Goal: Entertainment & Leisure: Consume media (video, audio)

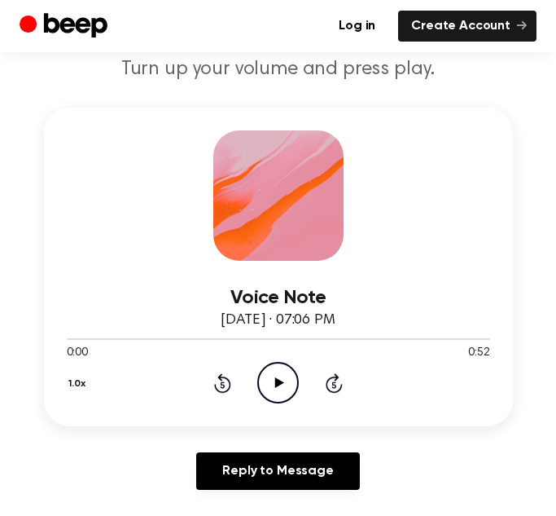
scroll to position [173, 0]
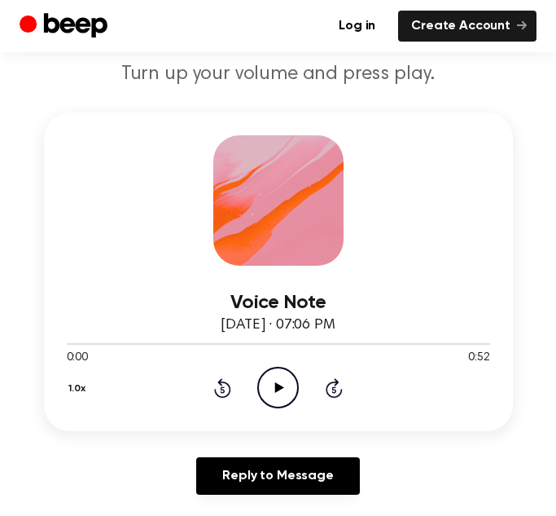
click at [275, 380] on icon "Play Audio" at bounding box center [278, 387] width 42 height 42
click at [270, 389] on icon "Pause Audio" at bounding box center [278, 387] width 42 height 42
drag, startPoint x: 216, startPoint y: 346, endPoint x: 86, endPoint y: 386, distance: 135.5
click at [86, 386] on div "Voice Note August 24, 2025 · 07:06 PM 0:18 0:52 Your browser does not support t…" at bounding box center [278, 336] width 423 height 143
click at [220, 391] on icon "Rewind 5 seconds" at bounding box center [222, 387] width 18 height 21
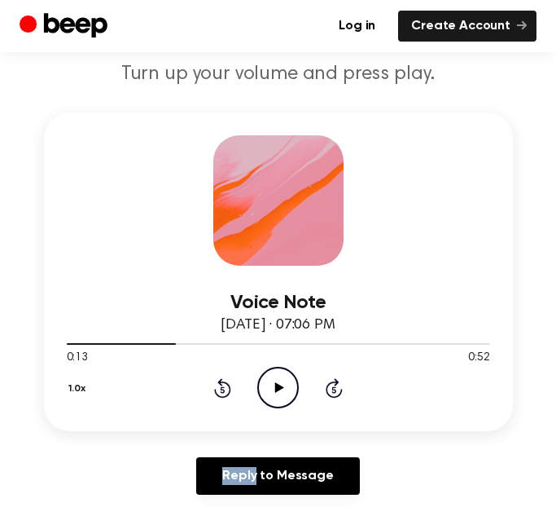
click at [220, 391] on icon "Rewind 5 seconds" at bounding box center [222, 387] width 18 height 21
click at [263, 382] on icon "Play Audio" at bounding box center [278, 387] width 42 height 42
click at [263, 383] on icon "Pause Audio" at bounding box center [278, 387] width 42 height 42
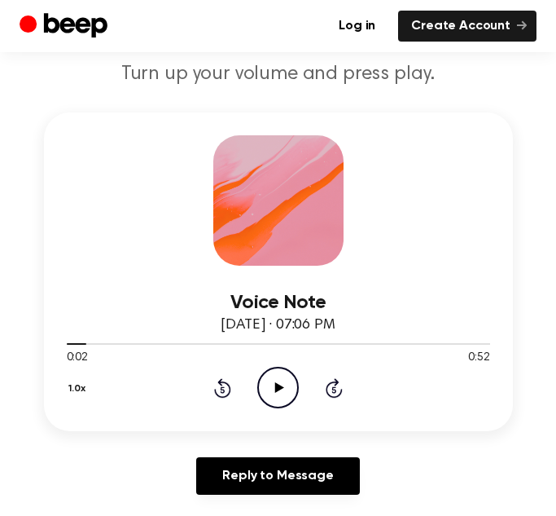
click at [263, 383] on icon "Play Audio" at bounding box center [278, 387] width 42 height 42
click at [274, 393] on icon "Pause Audio" at bounding box center [278, 387] width 42 height 42
click at [274, 393] on icon "Play Audio" at bounding box center [278, 387] width 42 height 42
click at [280, 399] on icon "Pause Audio" at bounding box center [278, 387] width 42 height 42
click at [279, 382] on icon "Play Audio" at bounding box center [278, 387] width 42 height 42
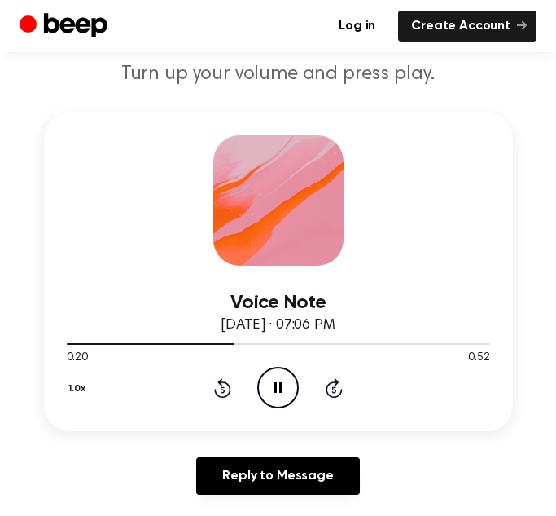
click at [267, 395] on icon "Pause Audio" at bounding box center [278, 387] width 42 height 42
click at [267, 395] on icon "Play Audio" at bounding box center [278, 387] width 42 height 42
click at [274, 393] on icon "Pause Audio" at bounding box center [278, 387] width 42 height 42
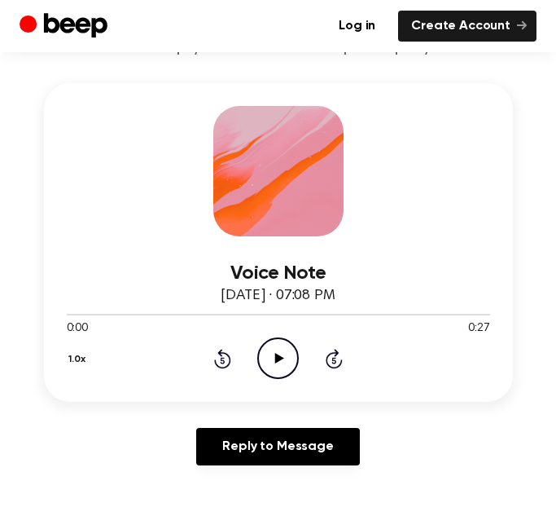
scroll to position [198, 0]
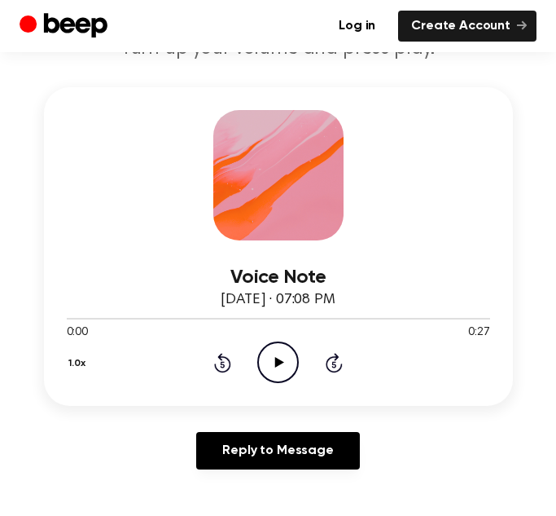
click at [288, 362] on icon "Play Audio" at bounding box center [278, 362] width 42 height 42
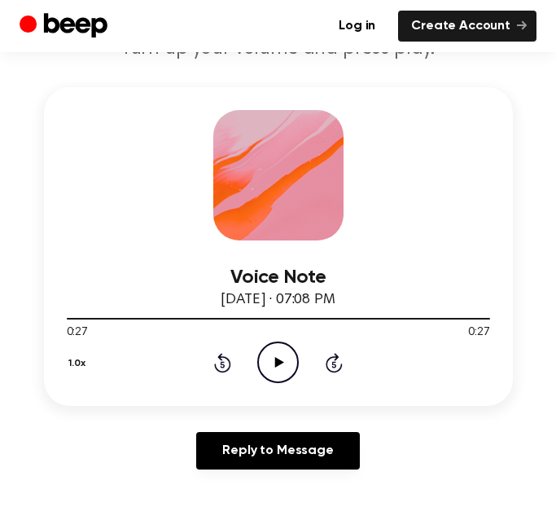
click at [220, 357] on icon at bounding box center [222, 363] width 17 height 20
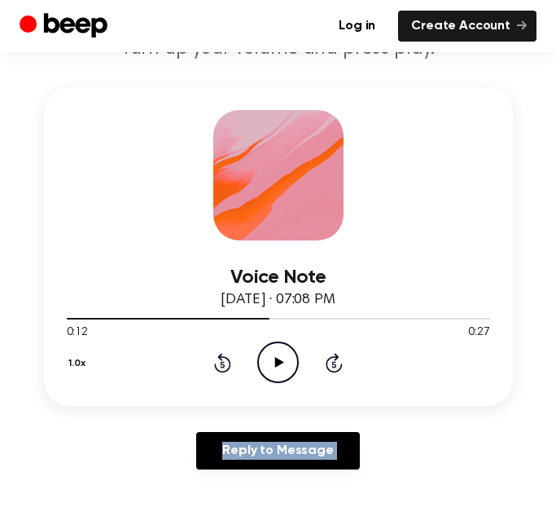
click at [220, 357] on icon at bounding box center [222, 363] width 17 height 20
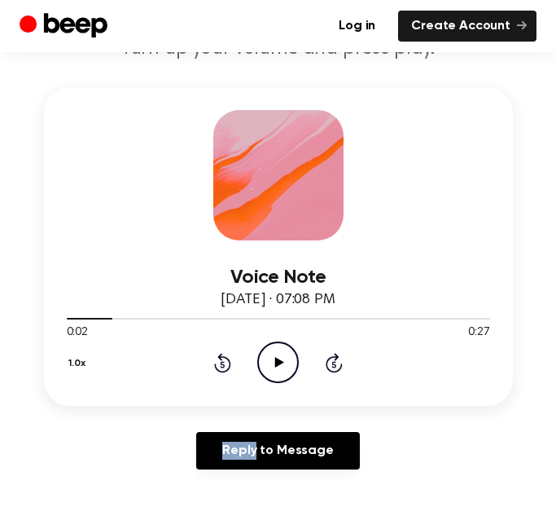
click at [220, 357] on icon at bounding box center [222, 363] width 17 height 20
click at [263, 350] on icon "Play Audio" at bounding box center [278, 362] width 42 height 42
click at [273, 361] on icon "Pause Audio" at bounding box center [278, 362] width 42 height 42
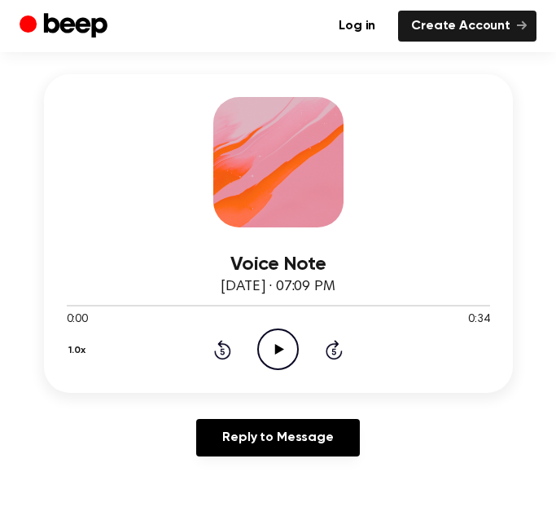
scroll to position [245, 0]
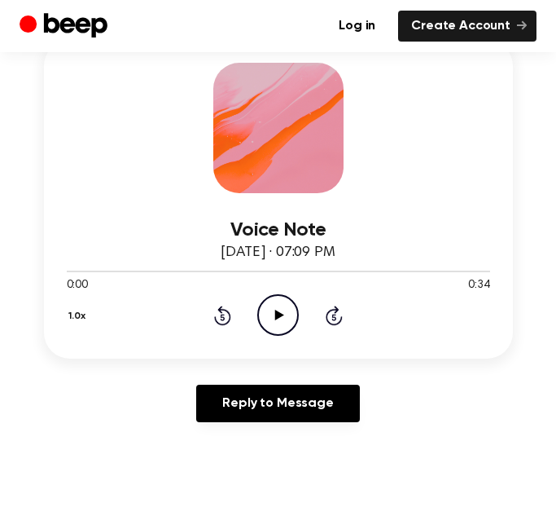
click at [268, 308] on icon "Play Audio" at bounding box center [278, 315] width 42 height 42
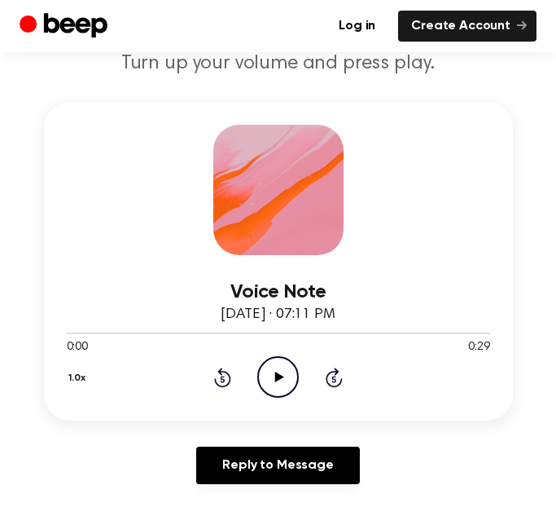
scroll to position [178, 0]
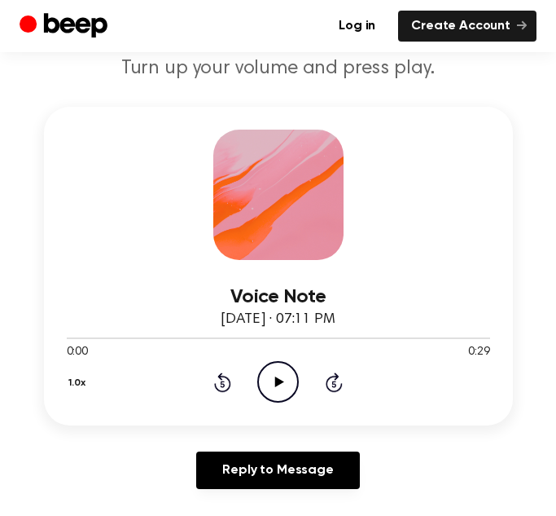
click at [284, 391] on icon "Play Audio" at bounding box center [278, 382] width 42 height 42
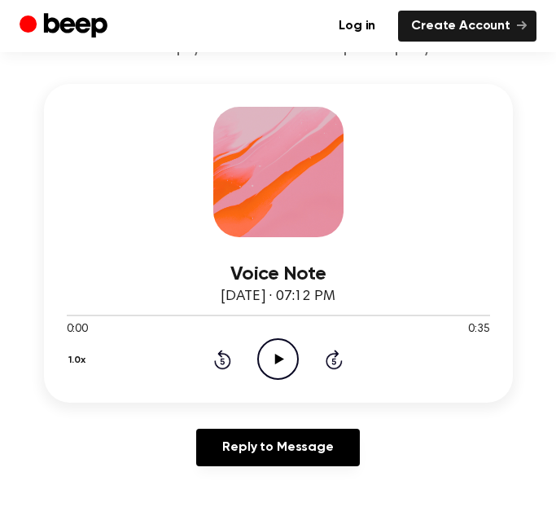
scroll to position [191, 0]
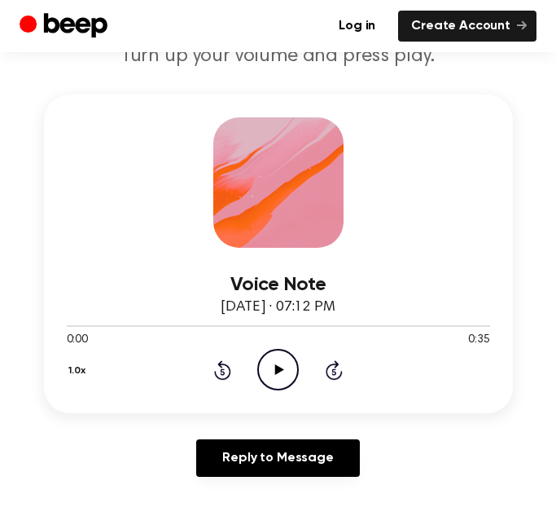
click at [274, 371] on icon "Play Audio" at bounding box center [278, 370] width 42 height 42
click at [274, 374] on icon "Pause Audio" at bounding box center [278, 370] width 42 height 42
click at [274, 374] on icon "Play Audio" at bounding box center [278, 370] width 42 height 42
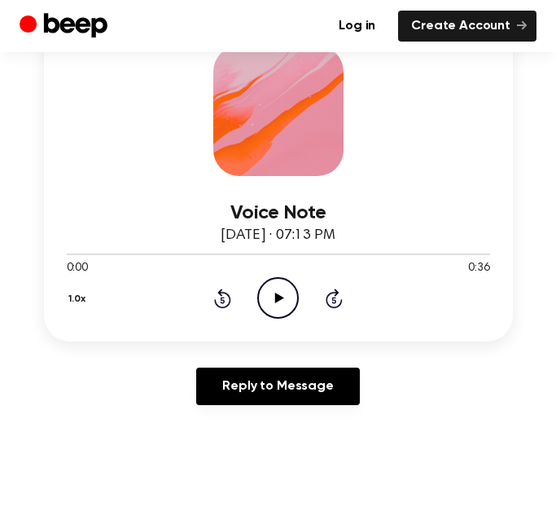
scroll to position [253, 0]
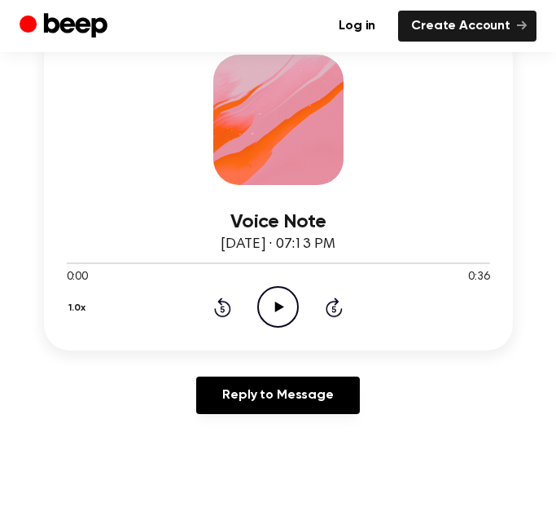
click at [265, 301] on icon "Play Audio" at bounding box center [278, 307] width 42 height 42
click at [265, 303] on icon "Pause Audio" at bounding box center [278, 307] width 42 height 42
click at [265, 303] on icon "Play Audio" at bounding box center [278, 307] width 42 height 42
click at [272, 303] on icon "Pause Audio" at bounding box center [278, 307] width 42 height 42
click at [216, 302] on icon "Rewind 5 seconds" at bounding box center [222, 306] width 18 height 21
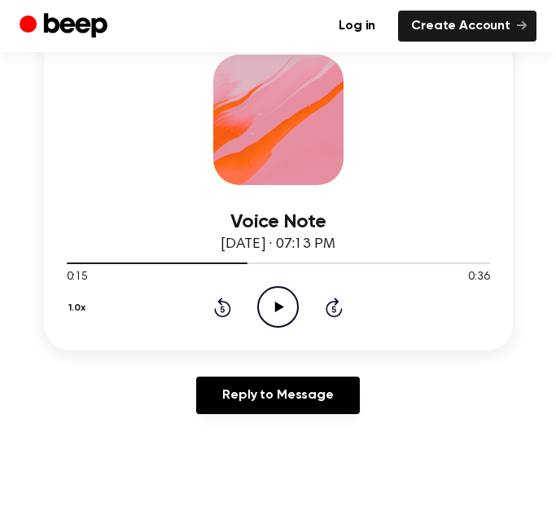
click at [216, 302] on icon "Rewind 5 seconds" at bounding box center [222, 306] width 18 height 21
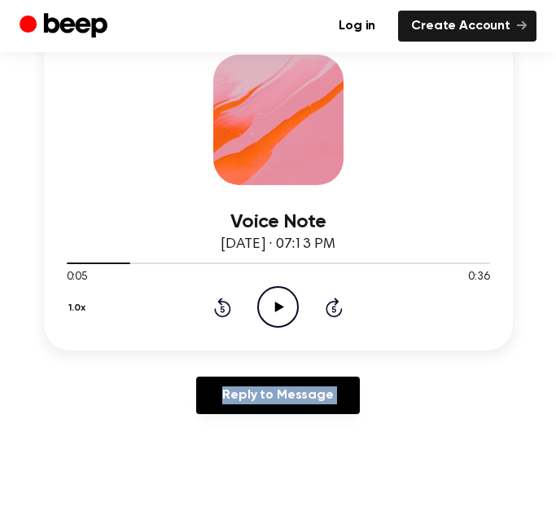
click at [216, 302] on icon "Rewind 5 seconds" at bounding box center [222, 306] width 18 height 21
click at [277, 308] on icon at bounding box center [279, 306] width 9 height 11
